Goal: Information Seeking & Learning: Find specific fact

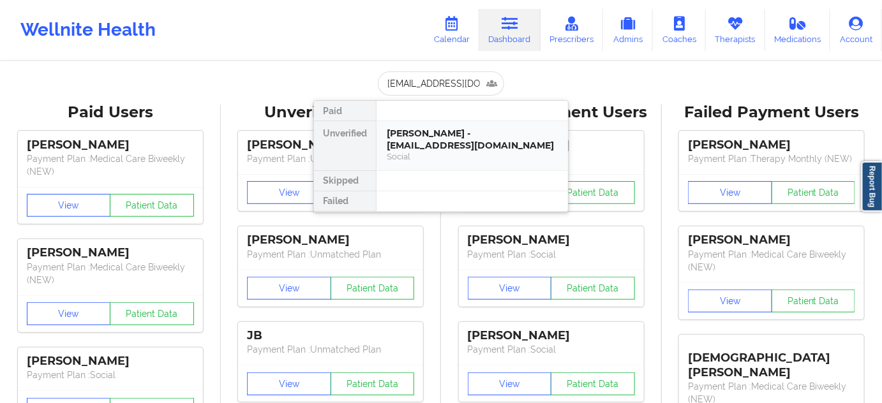
scroll to position [0, 19]
click at [422, 146] on div "[PERSON_NAME] - [EMAIL_ADDRESS][DOMAIN_NAME]" at bounding box center [472, 140] width 171 height 24
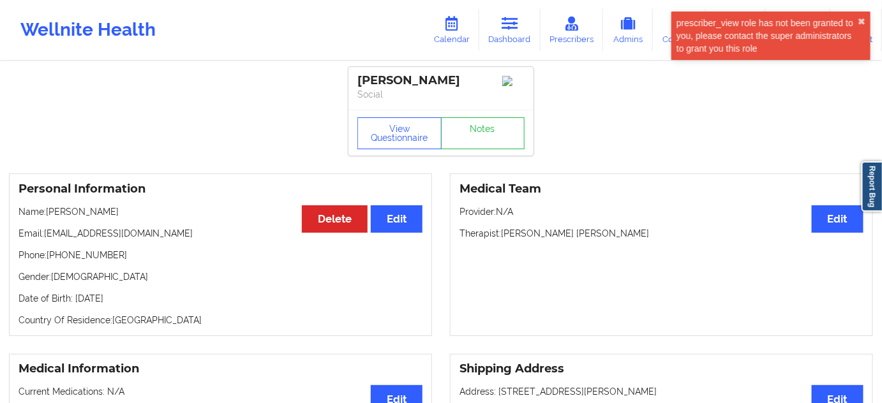
click at [422, 82] on div "[PERSON_NAME]" at bounding box center [440, 80] width 167 height 15
copy div "Saunderson"
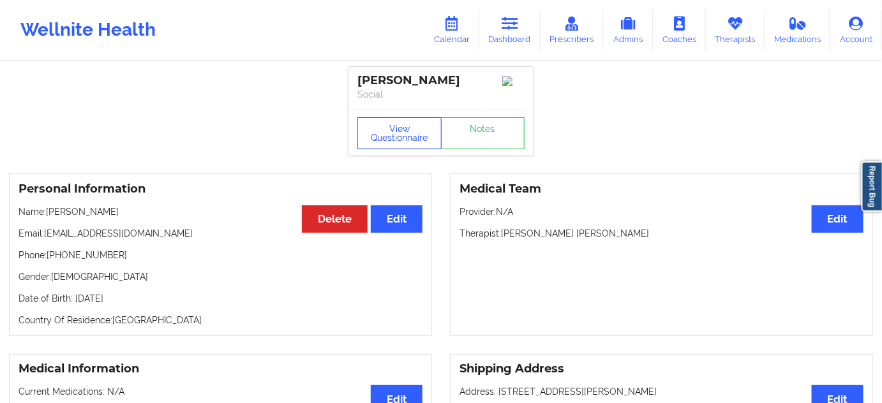
click at [419, 139] on button "View Questionnaire" at bounding box center [399, 133] width 84 height 32
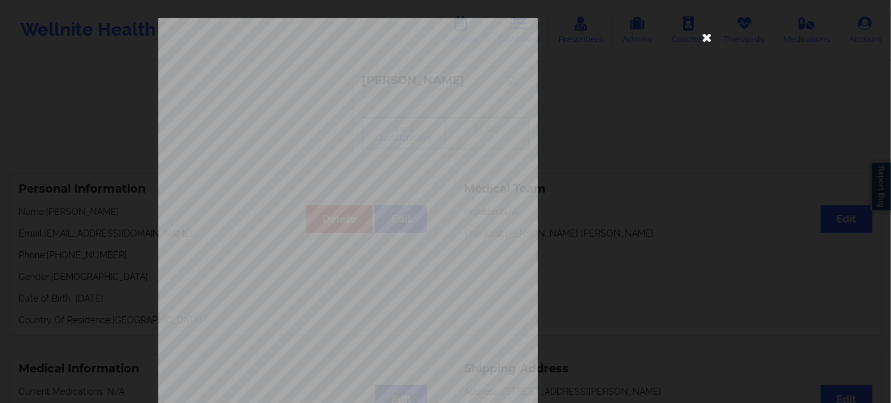
click at [698, 31] on icon at bounding box center [707, 37] width 20 height 20
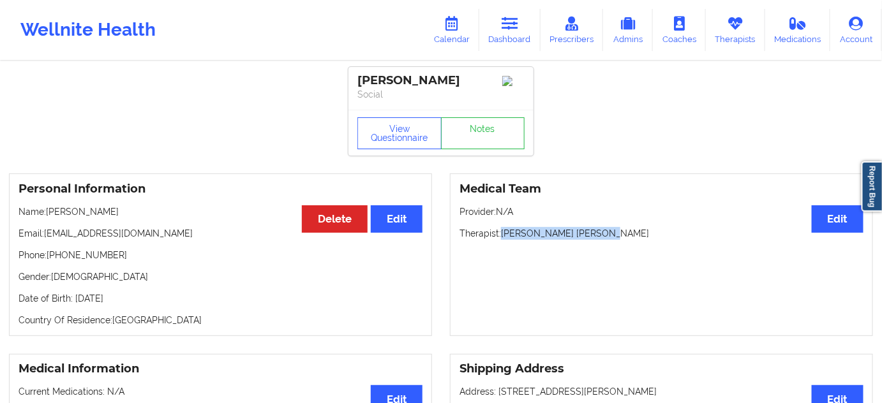
drag, startPoint x: 502, startPoint y: 237, endPoint x: 612, endPoint y: 234, distance: 109.9
click at [612, 234] on p "Therapist: [PERSON_NAME] [PERSON_NAME]" at bounding box center [662, 233] width 404 height 13
copy p "[PERSON_NAME] [PERSON_NAME]"
click at [506, 37] on link "Dashboard" at bounding box center [509, 30] width 61 height 42
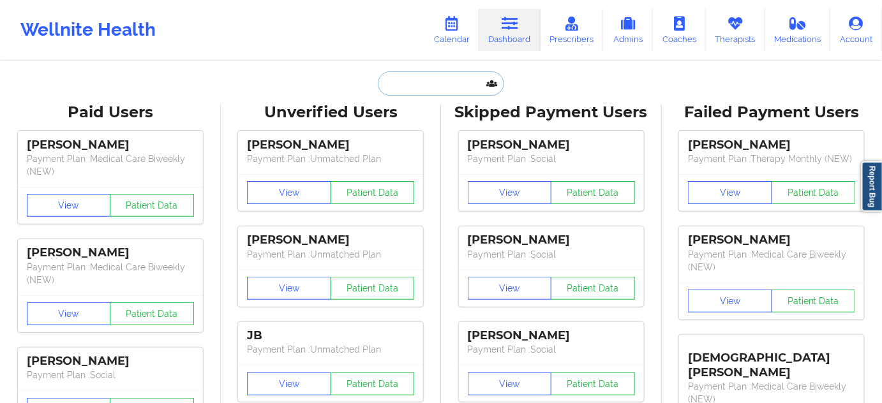
click at [442, 77] on input "text" at bounding box center [441, 83] width 126 height 24
paste input "[EMAIL_ADDRESS][DOMAIN_NAME]"
type input "[EMAIL_ADDRESS][DOMAIN_NAME]"
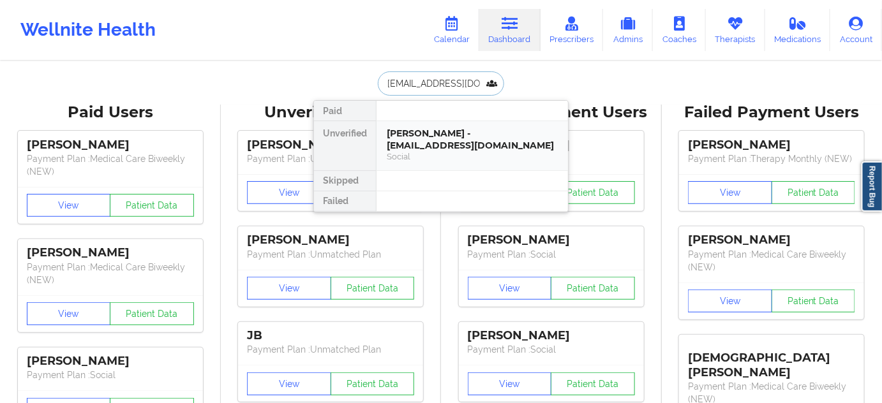
scroll to position [0, 43]
click at [419, 129] on div "[PERSON_NAME] - [EMAIL_ADDRESS][DOMAIN_NAME]" at bounding box center [472, 140] width 171 height 24
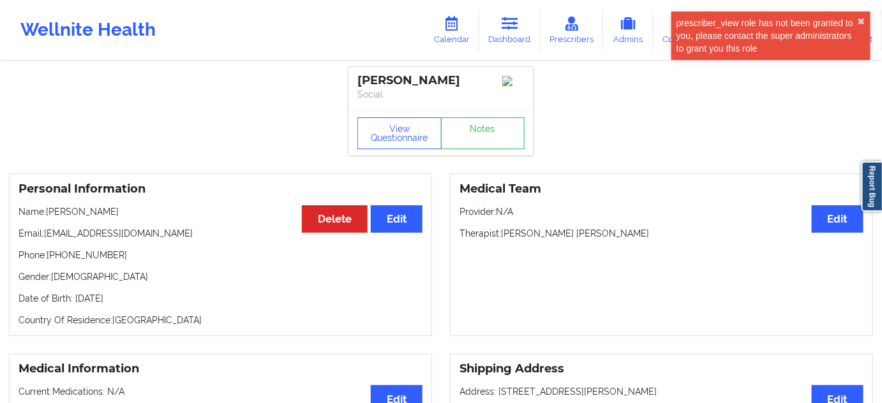
drag, startPoint x: 471, startPoint y: 74, endPoint x: 351, endPoint y: 74, distance: 120.0
click at [351, 74] on div "[PERSON_NAME] Social" at bounding box center [441, 88] width 185 height 43
copy div "[PERSON_NAME]"
click at [511, 25] on icon at bounding box center [510, 24] width 17 height 14
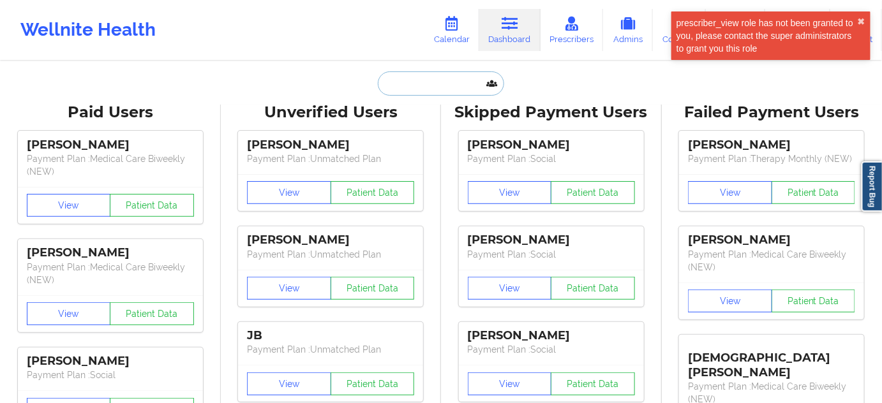
click at [407, 89] on input "text" at bounding box center [441, 83] width 126 height 24
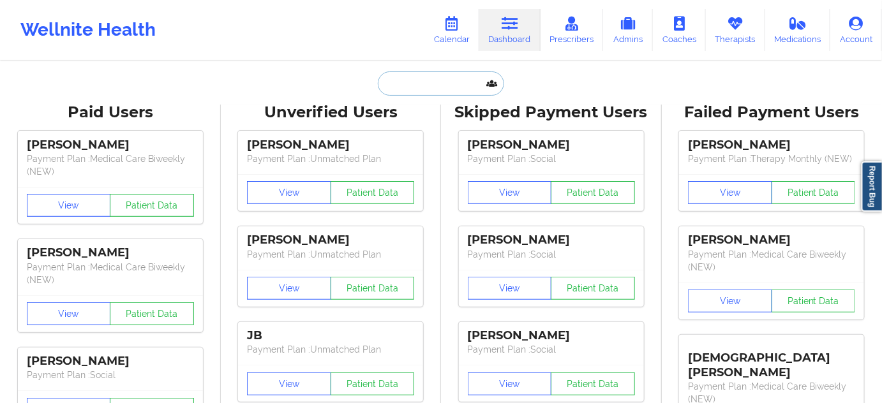
paste input "[PERSON_NAME]"
type input "[PERSON_NAME]"
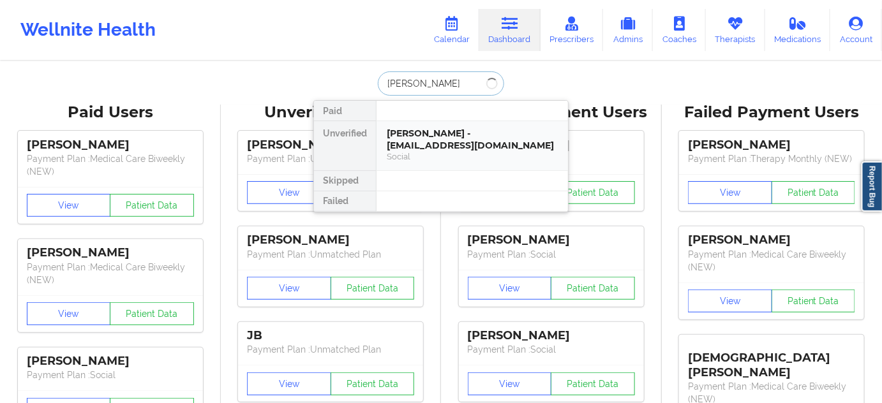
click at [434, 143] on div "[PERSON_NAME] - [EMAIL_ADDRESS][DOMAIN_NAME]" at bounding box center [472, 140] width 171 height 24
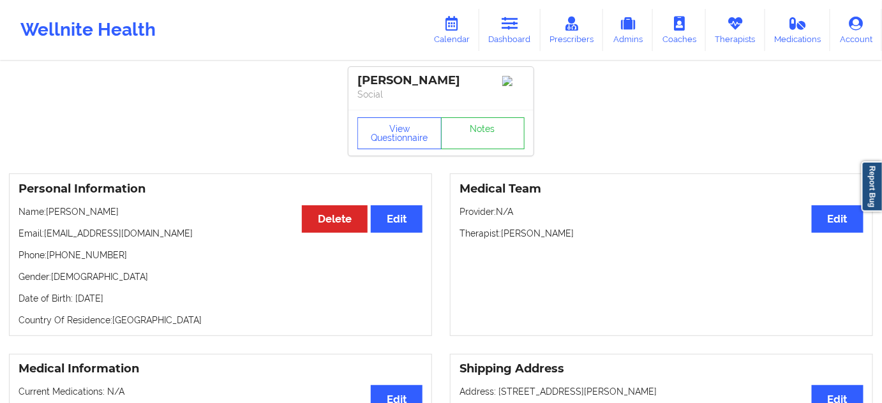
drag, startPoint x: 466, startPoint y: 78, endPoint x: 340, endPoint y: 78, distance: 125.8
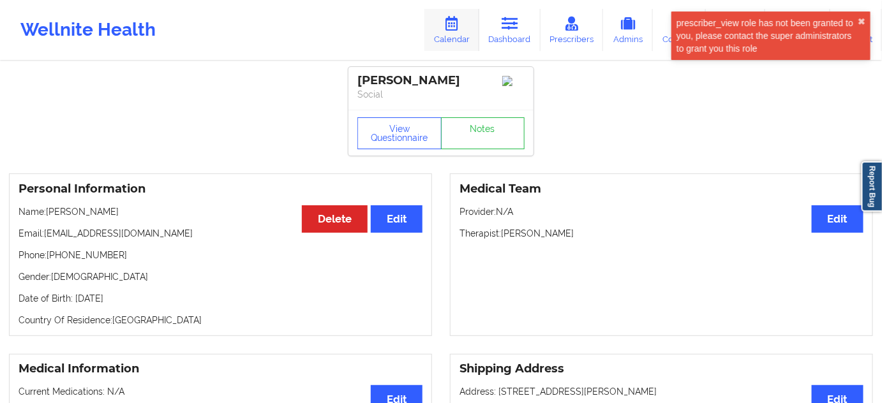
copy div "[PERSON_NAME]"
